Goal: Task Accomplishment & Management: Complete application form

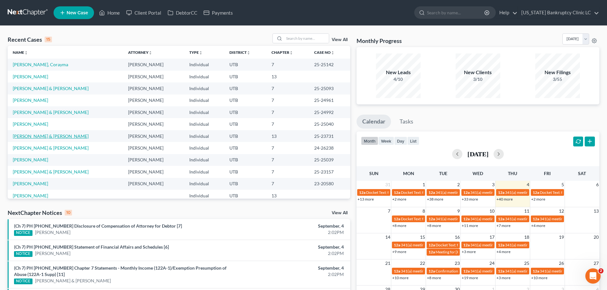
click at [45, 135] on link "[PERSON_NAME] & [PERSON_NAME]" at bounding box center [51, 136] width 76 height 5
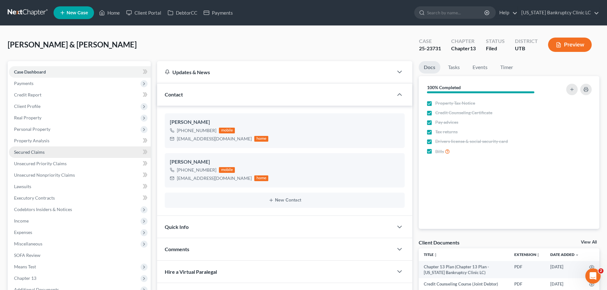
click at [67, 151] on link "Secured Claims" at bounding box center [80, 152] width 142 height 11
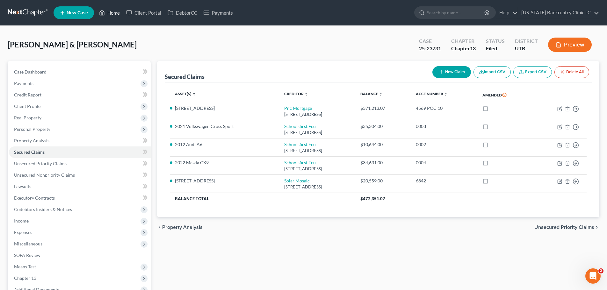
click at [108, 13] on link "Home" at bounding box center [109, 12] width 27 height 11
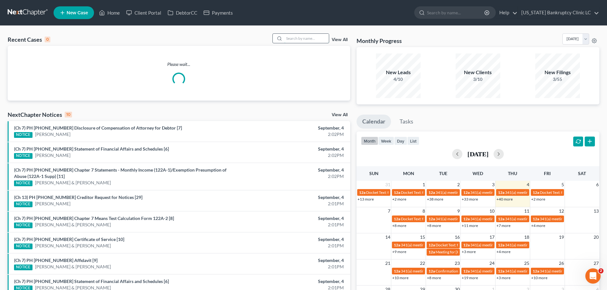
click at [306, 39] on input "search" at bounding box center [306, 38] width 45 height 9
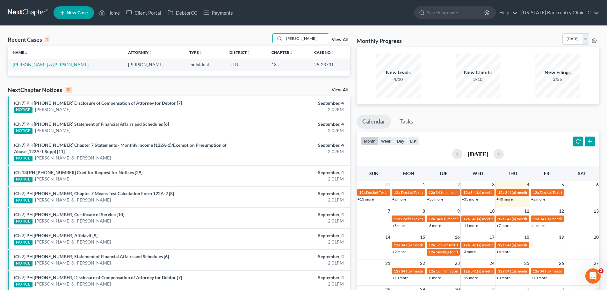
type input "[PERSON_NAME]"
click at [55, 62] on link "[PERSON_NAME] & [PERSON_NAME]" at bounding box center [51, 64] width 76 height 5
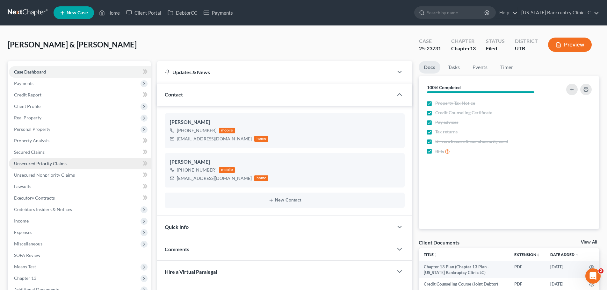
scroll to position [64, 0]
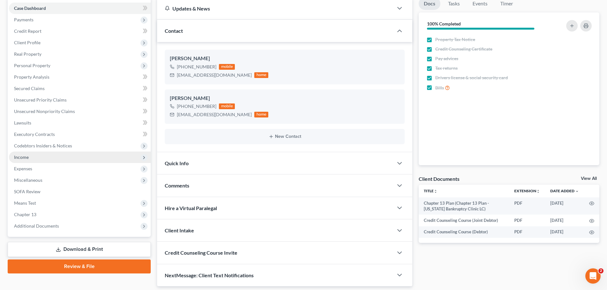
click at [86, 156] on span "Income" at bounding box center [80, 157] width 142 height 11
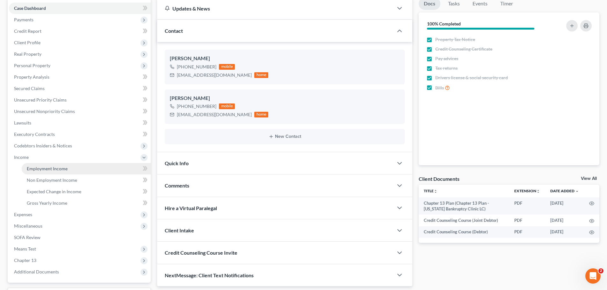
click at [69, 166] on link "Employment Income" at bounding box center [86, 168] width 129 height 11
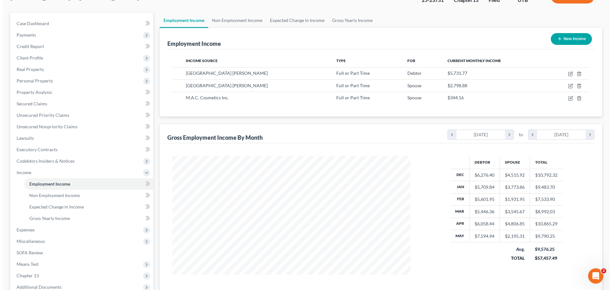
scroll to position [64, 0]
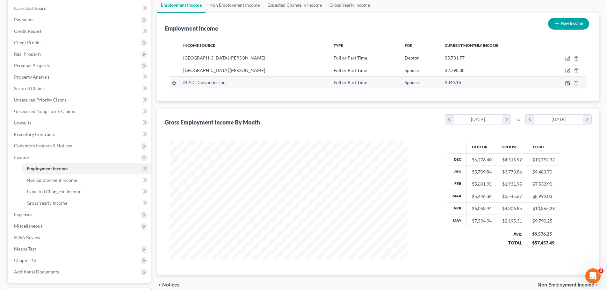
click at [567, 82] on icon "button" at bounding box center [568, 83] width 5 height 5
select select "0"
select select "35"
select select "0"
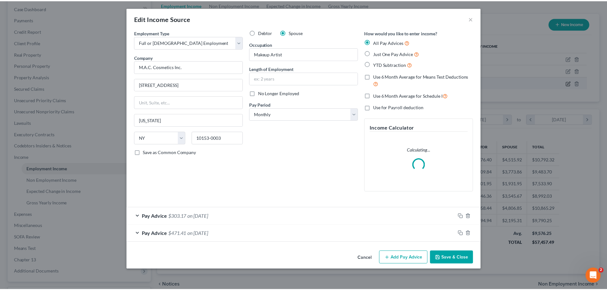
scroll to position [120, 253]
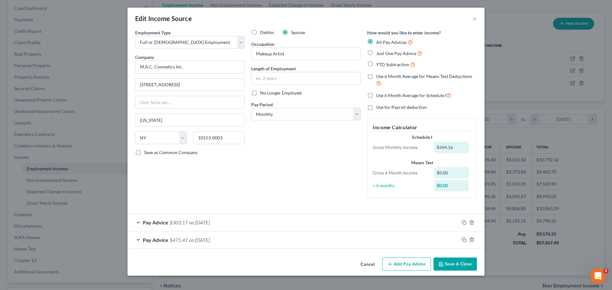
click at [179, 262] on div "Cancel Add Pay Advice Save & Close" at bounding box center [306, 265] width 357 height 21
click at [476, 19] on button "×" at bounding box center [474, 19] width 4 height 8
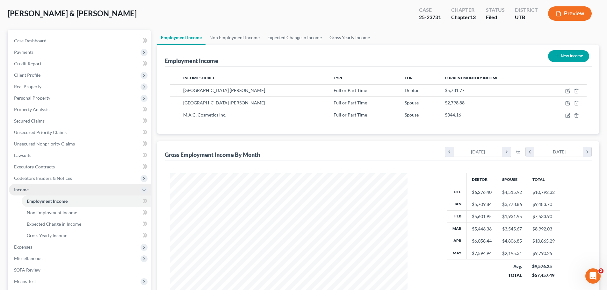
scroll to position [0, 0]
